Goal: Browse casually

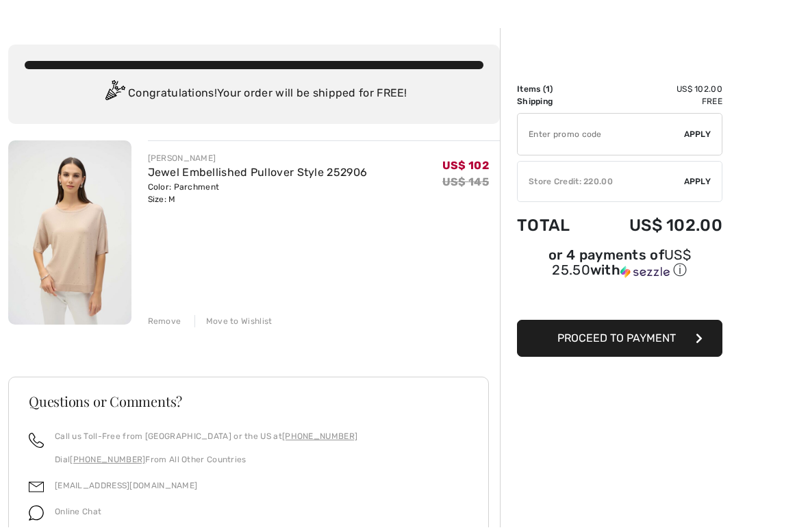
scroll to position [39, 0]
click at [215, 176] on link "Jewel Embellished Pullover Style 252906" at bounding box center [258, 172] width 220 height 13
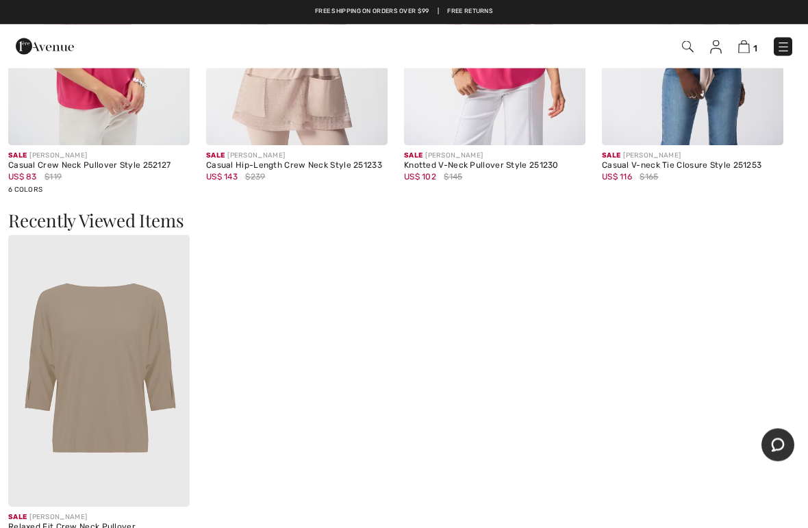
scroll to position [1779, 0]
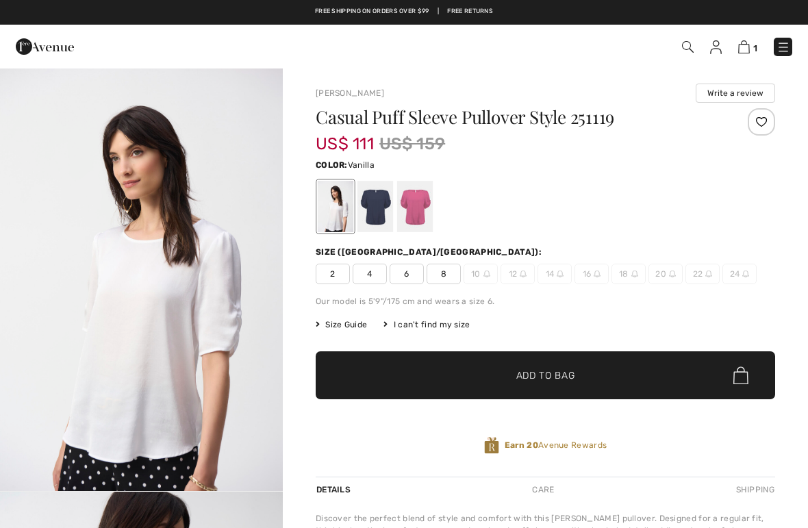
checkbox input "true"
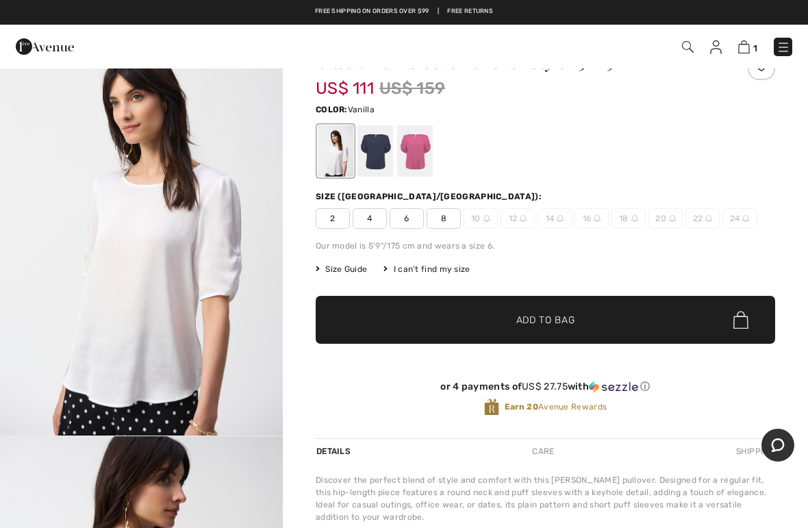
scroll to position [53, 0]
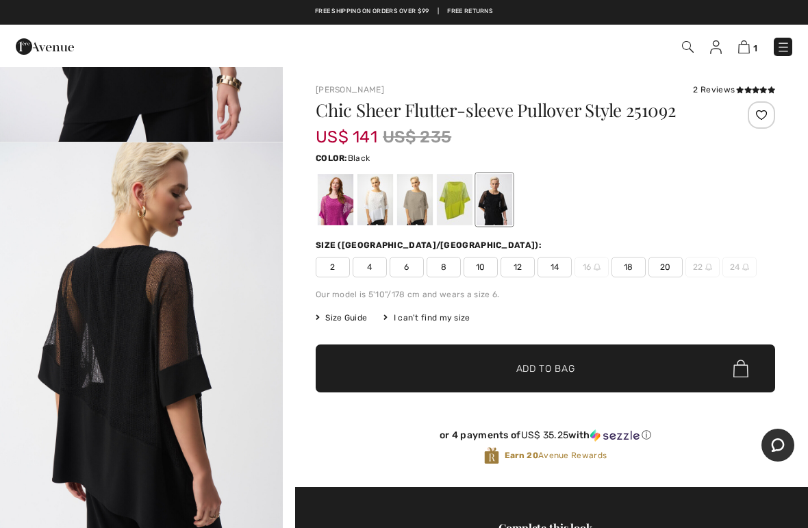
scroll to position [442, 0]
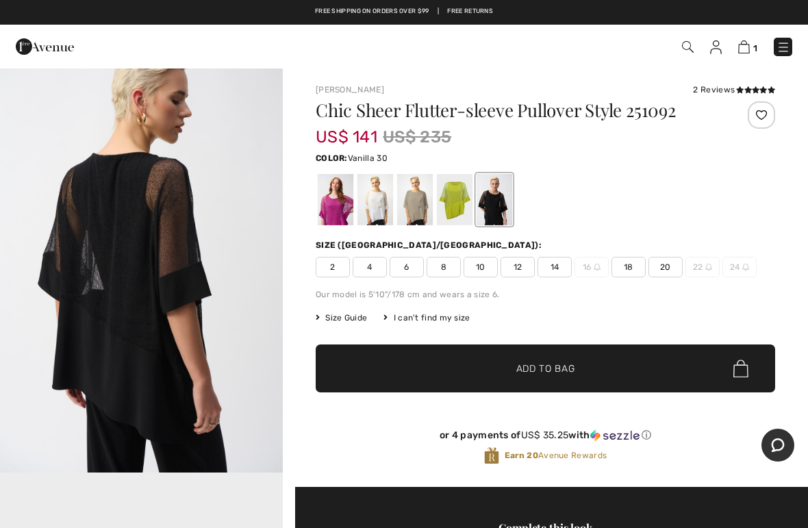
click at [369, 202] on div at bounding box center [375, 199] width 36 height 51
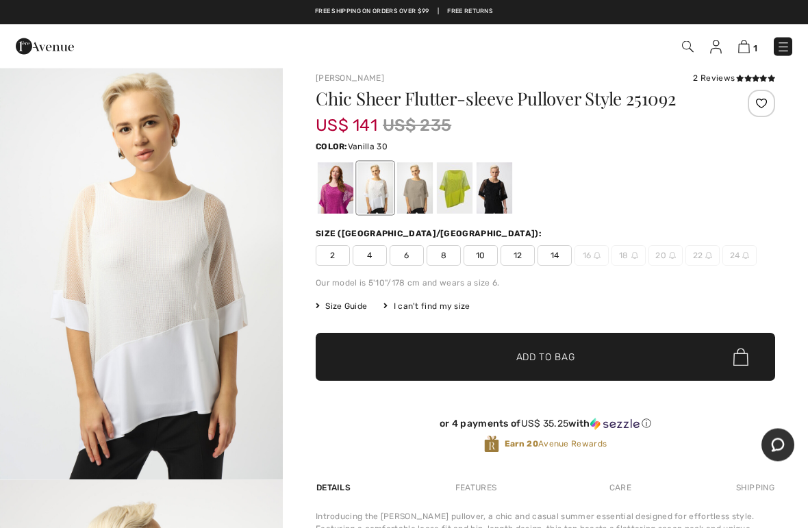
scroll to position [0, 0]
